Goal: Information Seeking & Learning: Learn about a topic

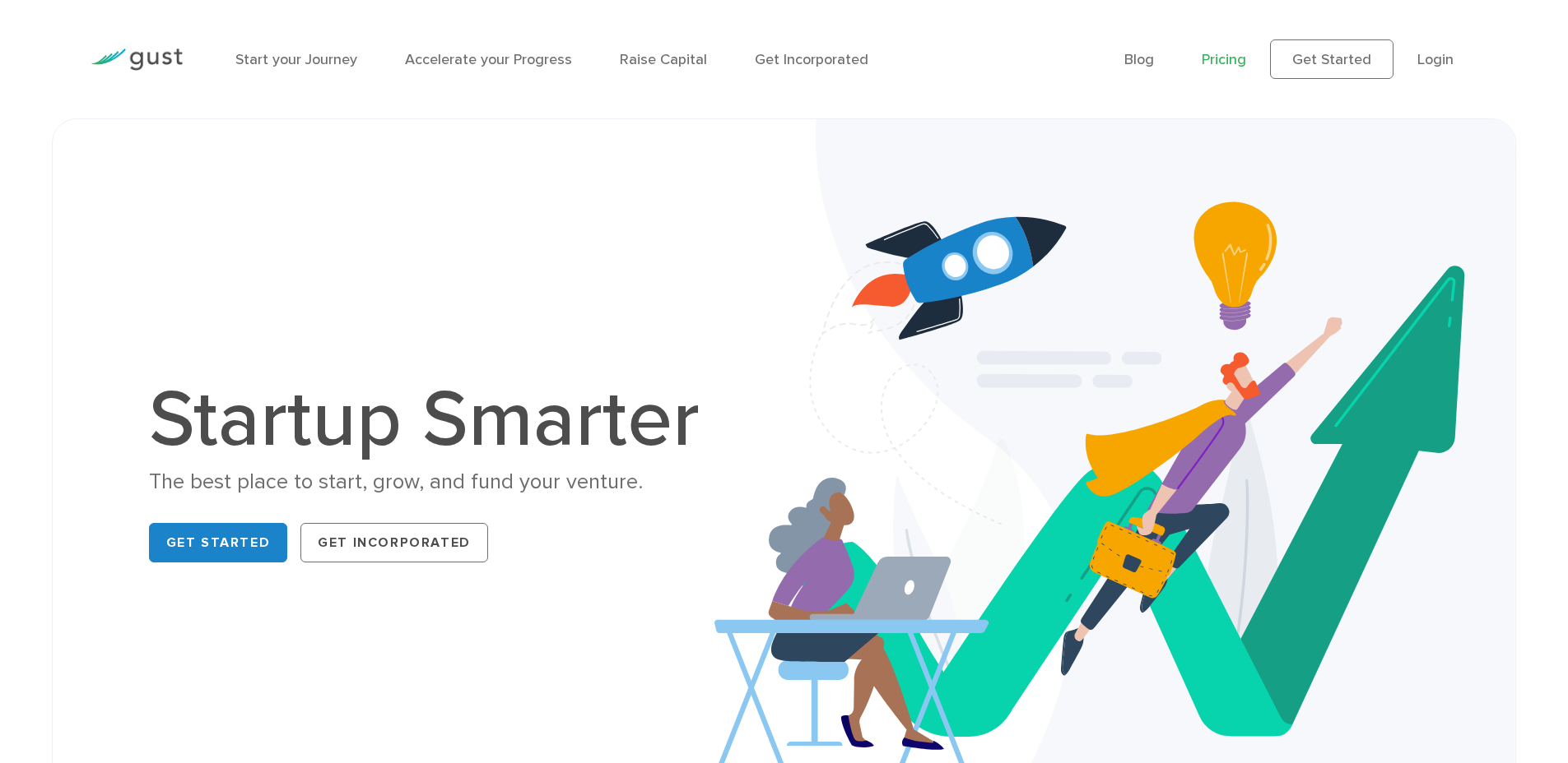
click at [1224, 63] on link "Pricing" at bounding box center [1223, 59] width 44 height 18
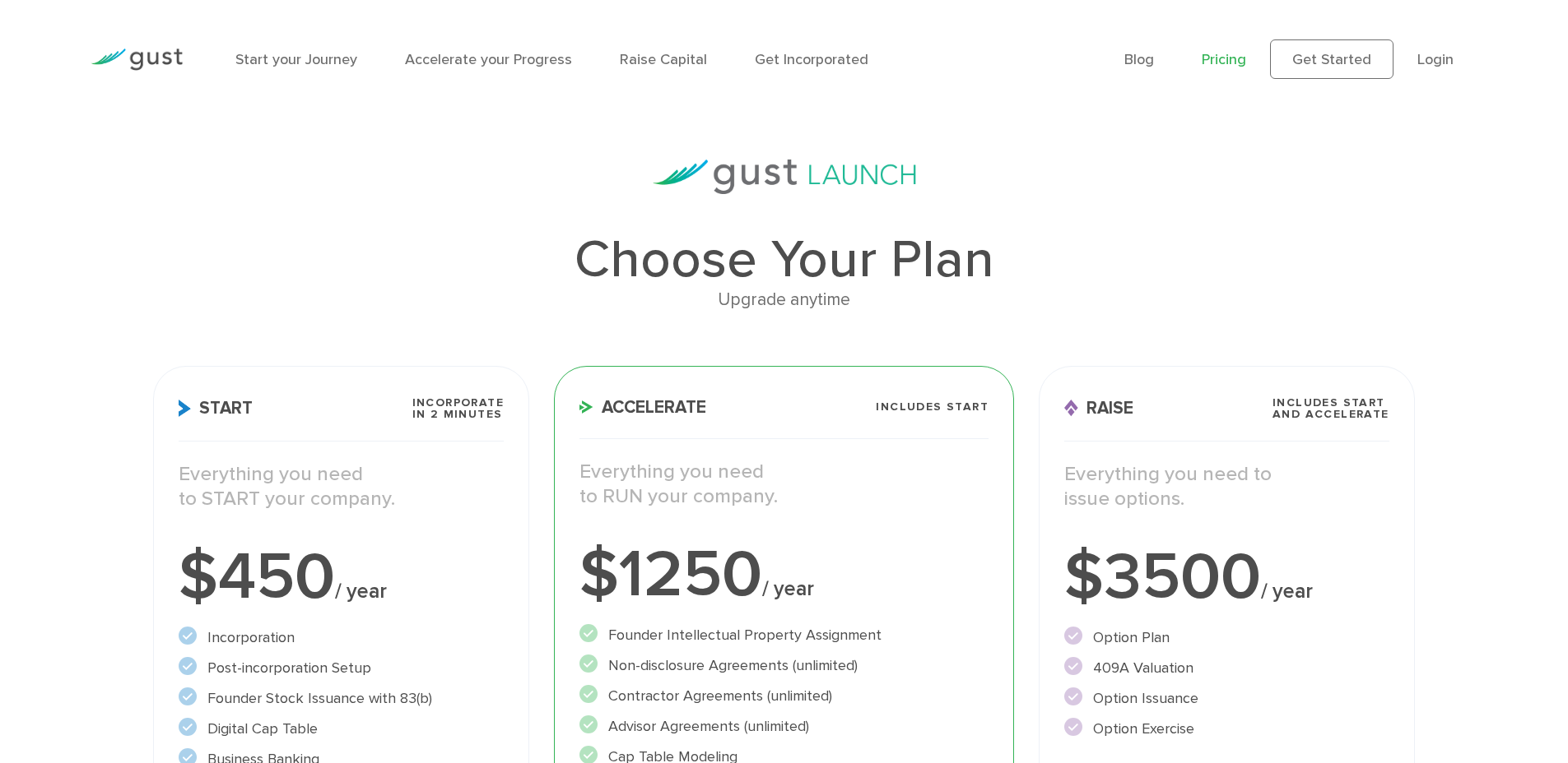
click at [157, 55] on img at bounding box center [136, 59] width 92 height 23
